Goal: Transaction & Acquisition: Purchase product/service

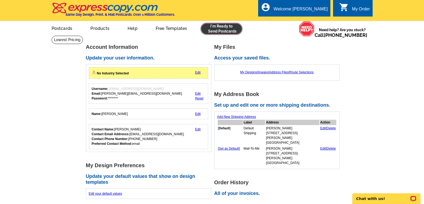
click at [226, 30] on link at bounding box center [221, 29] width 41 height 11
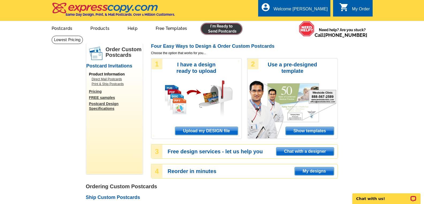
click at [223, 27] on link at bounding box center [221, 29] width 41 height 11
click at [203, 131] on span "Upload my DESIGN file" at bounding box center [206, 131] width 62 height 8
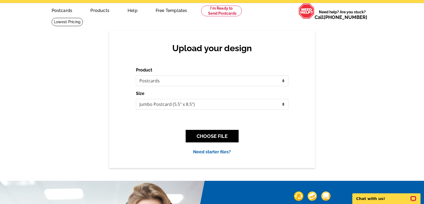
scroll to position [27, 0]
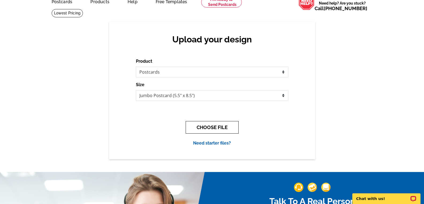
click at [221, 125] on button "CHOOSE FILE" at bounding box center [211, 127] width 53 height 13
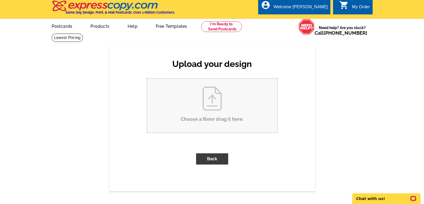
scroll to position [0, 0]
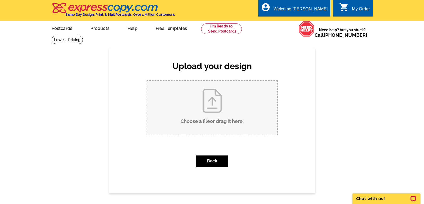
click at [210, 108] on input "Choose a file or drag it here ." at bounding box center [212, 108] width 130 height 54
type input "C:\fakepath\_2025 Customer Appreciation Invitation (8.75 x 5.75 in) (1).pdf"
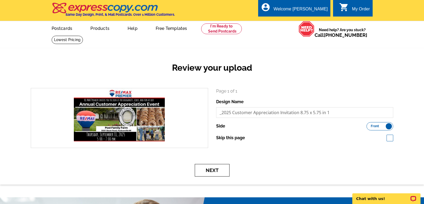
click at [219, 172] on button "Next" at bounding box center [212, 170] width 35 height 13
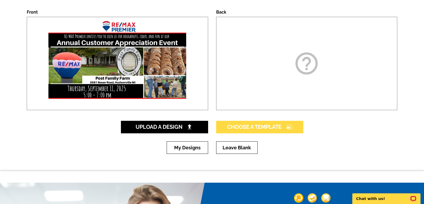
scroll to position [80, 0]
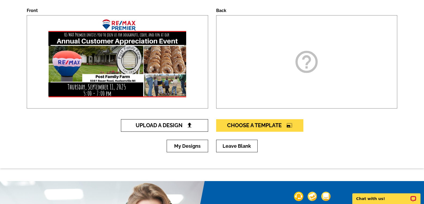
click at [173, 125] on span "Upload A Design" at bounding box center [163, 125] width 57 height 6
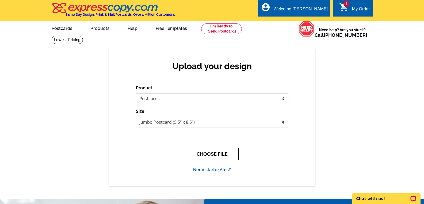
click at [219, 153] on button "CHOOSE FILE" at bounding box center [211, 154] width 53 height 13
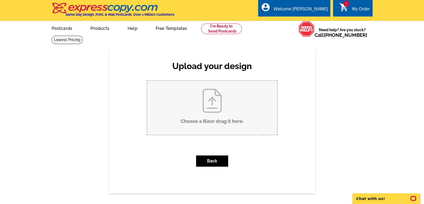
click at [214, 114] on input "Choose a file or drag it here ." at bounding box center [212, 108] width 130 height 54
type input "C:\fakepath\_2025 Customer Appreciation Invitation (8.75 x 5.75 in).pdf"
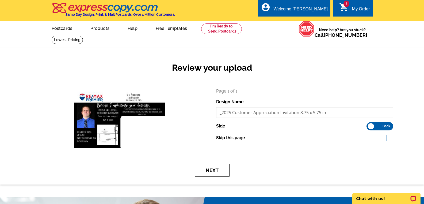
click at [211, 171] on button "Next" at bounding box center [212, 170] width 35 height 13
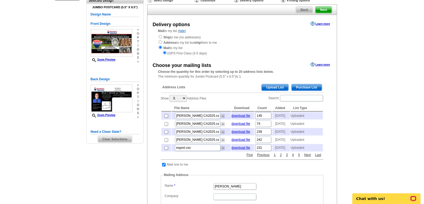
scroll to position [53, 0]
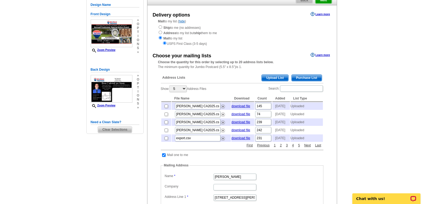
click at [278, 77] on span "Upload List" at bounding box center [274, 78] width 26 height 6
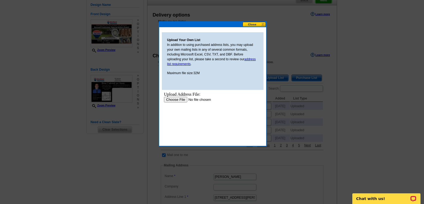
scroll to position [0, 0]
click at [171, 99] on input "file" at bounding box center [198, 100] width 68 height 6
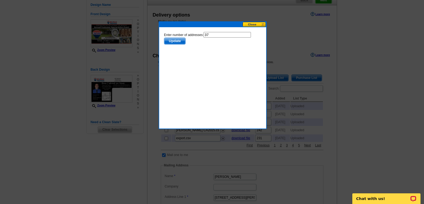
click at [209, 35] on input "37" at bounding box center [226, 35] width 47 height 6
click at [174, 41] on span "Update" at bounding box center [174, 41] width 21 height 6
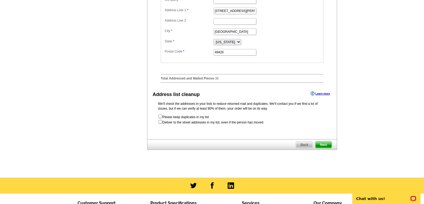
scroll to position [267, 0]
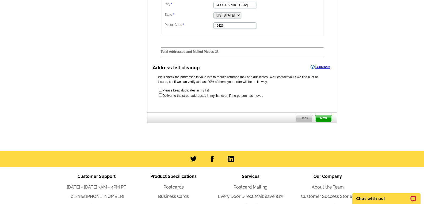
click at [325, 122] on span "Next" at bounding box center [323, 118] width 16 height 6
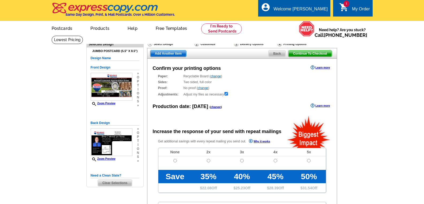
radio input "false"
click at [174, 161] on input "radio" at bounding box center [174, 160] width 3 height 3
radio input "true"
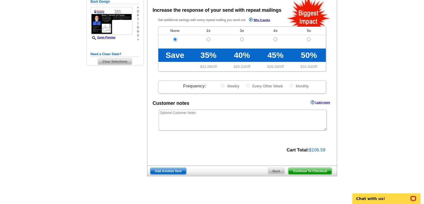
scroll to position [134, 0]
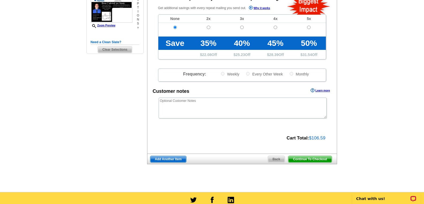
click at [312, 160] on span "Continue To Checkout" at bounding box center [309, 159] width 43 height 6
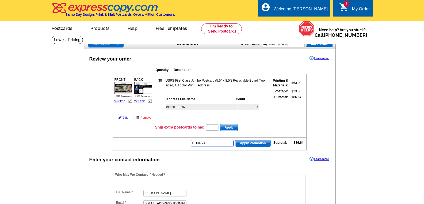
type input "HURRY40"
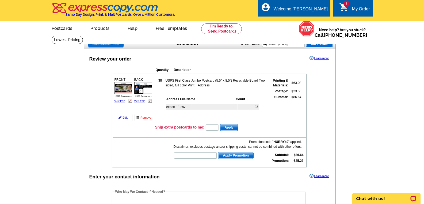
click at [192, 156] on input "text" at bounding box center [195, 156] width 43 height 6
type input "r4525"
click at [233, 155] on span "Apply Promotion" at bounding box center [235, 156] width 35 height 6
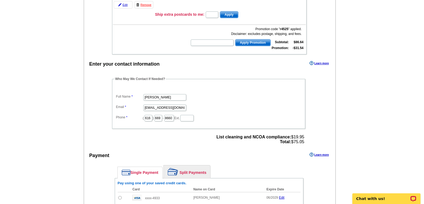
scroll to position [134, 0]
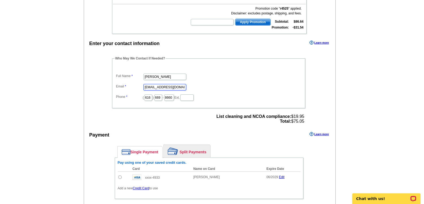
drag, startPoint x: 177, startPoint y: 86, endPoint x: 113, endPoint y: 85, distance: 64.4
click at [113, 85] on fieldset "Who May We Contact If Needed? Full Name [PERSON_NAME] Email [EMAIL_ADDRESS][DOM…" at bounding box center [208, 82] width 193 height 52
type input "[PERSON_NAME][EMAIL_ADDRESS][DOMAIN_NAME]"
click at [121, 179] on input "radio" at bounding box center [119, 177] width 3 height 3
radio input "true"
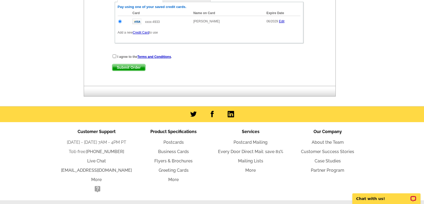
scroll to position [294, 0]
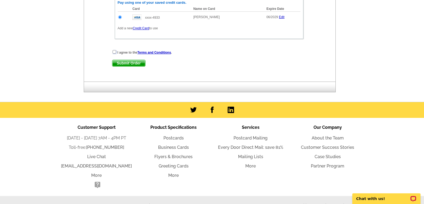
click at [114, 52] on input "checkbox" at bounding box center [114, 51] width 3 height 3
checkbox input "true"
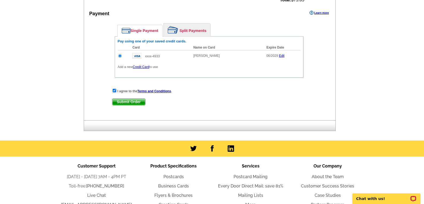
scroll to position [267, 0]
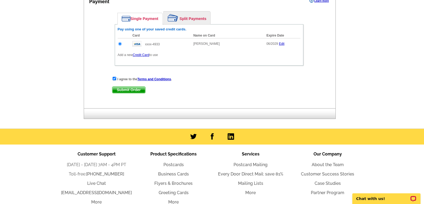
click at [131, 89] on span "Submit Order" at bounding box center [128, 90] width 33 height 6
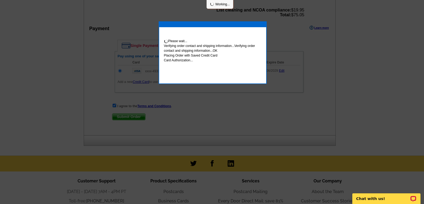
scroll to position [294, 0]
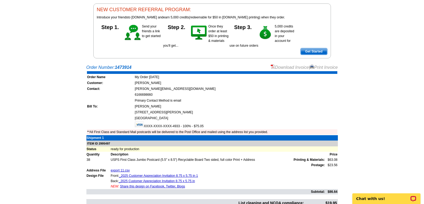
scroll to position [53, 0]
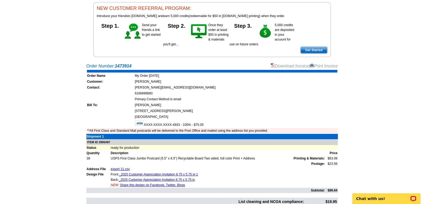
drag, startPoint x: 316, startPoint y: 66, endPoint x: 321, endPoint y: 180, distance: 113.4
click at [316, 66] on link "Print Invoice" at bounding box center [323, 66] width 28 height 5
